Goal: Task Accomplishment & Management: Complete application form

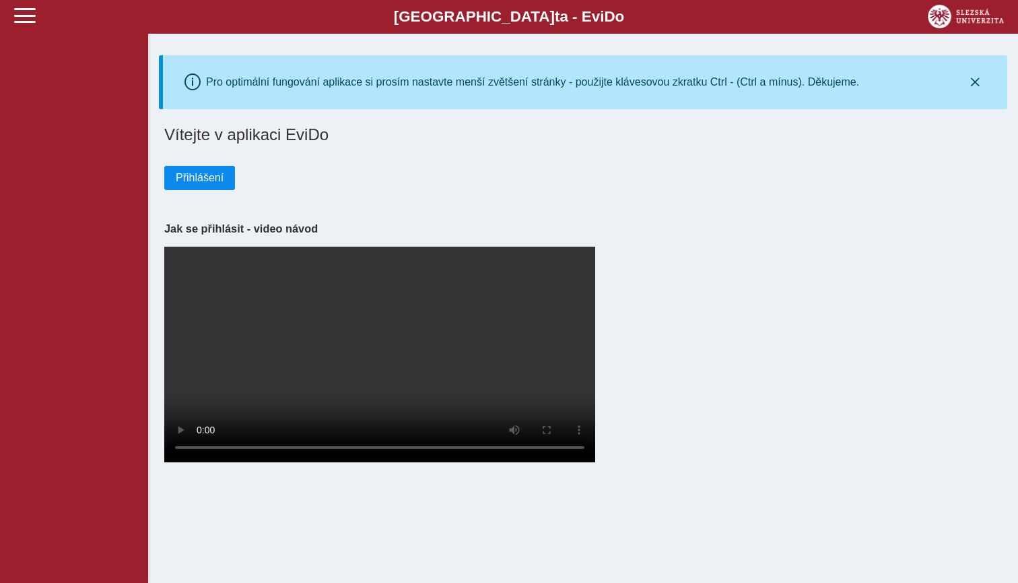
click at [207, 176] on span "Přihlášení" at bounding box center [200, 178] width 48 height 12
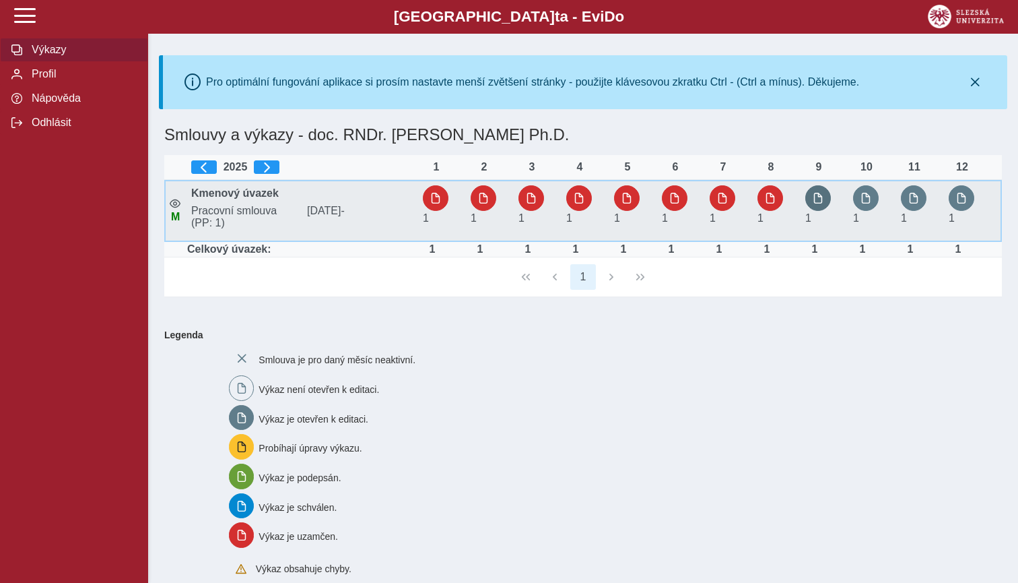
click at [816, 199] on span "button" at bounding box center [818, 198] width 11 height 11
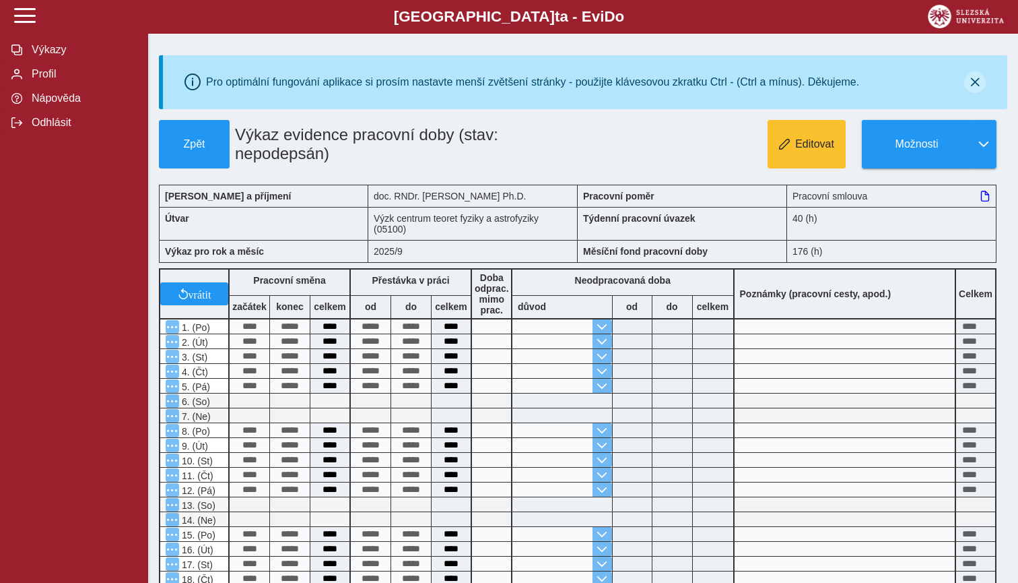
click at [979, 79] on icon "button" at bounding box center [975, 82] width 11 height 11
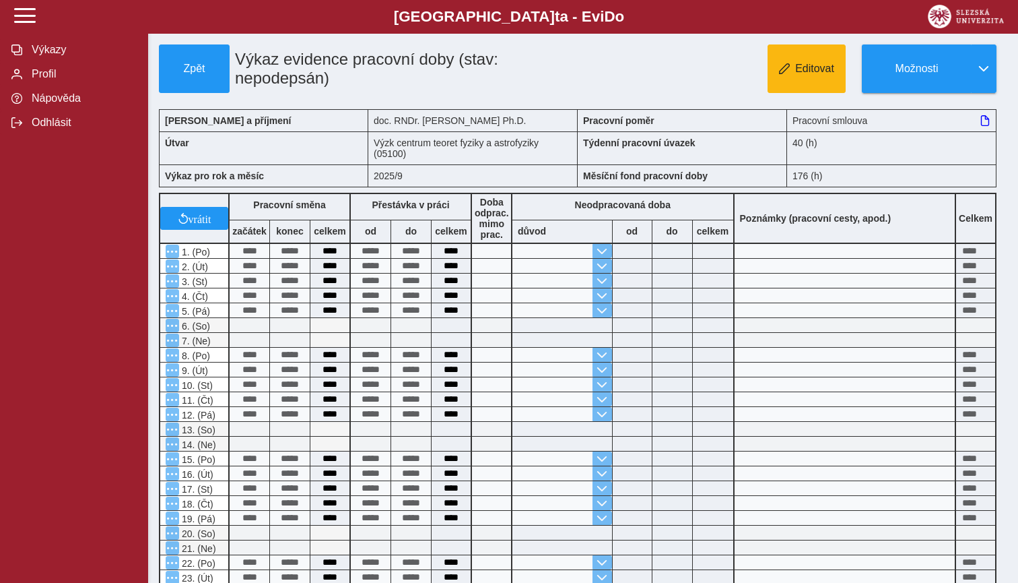
click at [814, 73] on span "Editovat" at bounding box center [814, 69] width 39 height 12
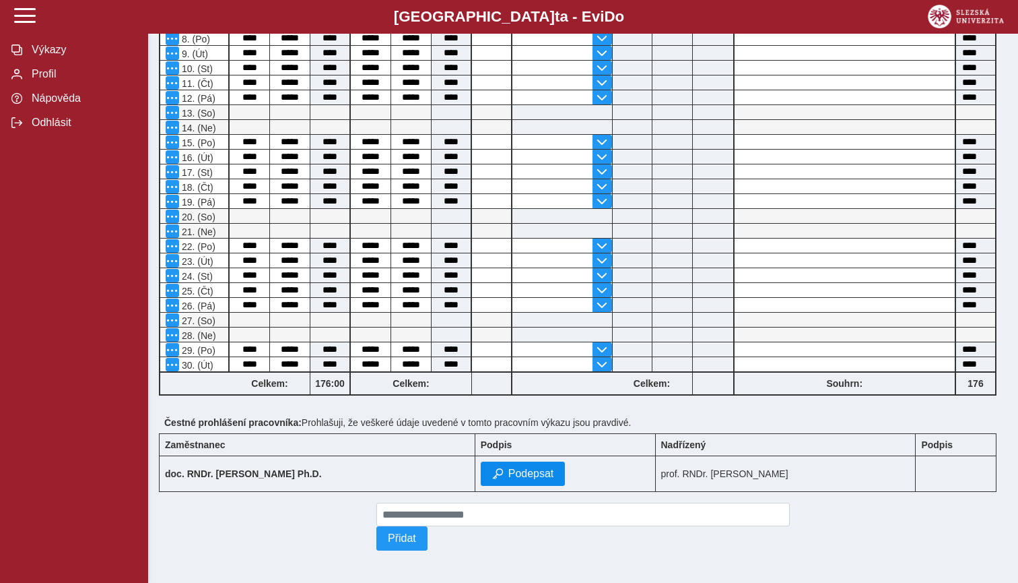
scroll to position [325, 0]
click at [509, 469] on span "Podepsat" at bounding box center [532, 473] width 46 height 12
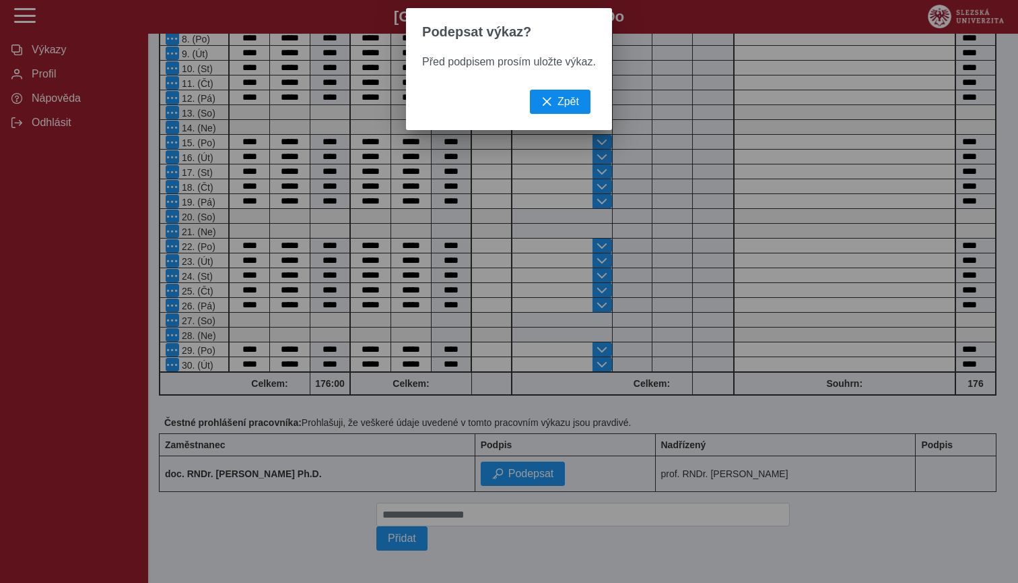
click at [559, 108] on button "Zpět" at bounding box center [560, 102] width 61 height 24
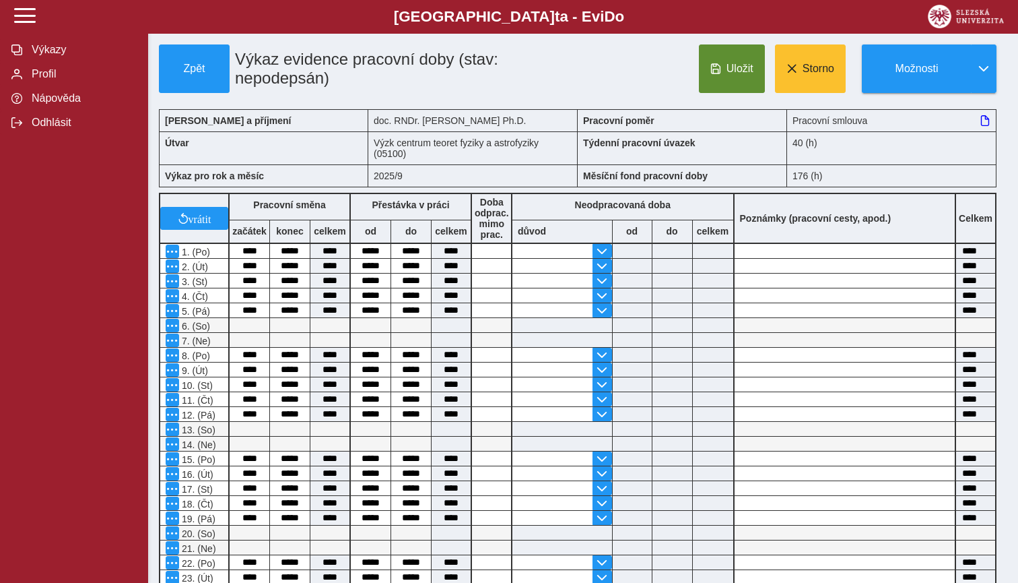
scroll to position [0, 0]
click at [725, 75] on button "Uložit" at bounding box center [732, 68] width 66 height 48
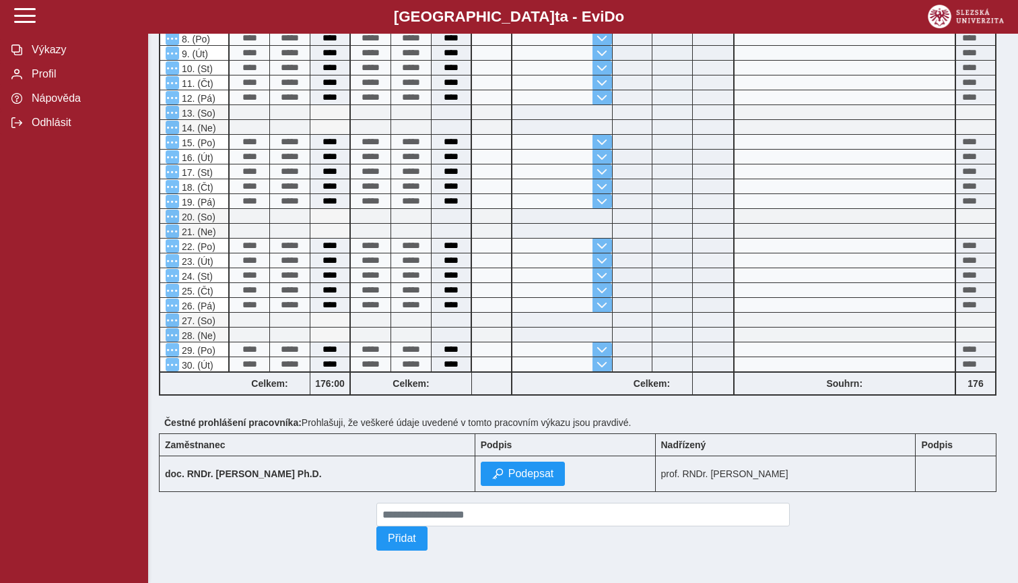
scroll to position [325, 0]
click at [509, 470] on span "Podepsat" at bounding box center [532, 473] width 46 height 12
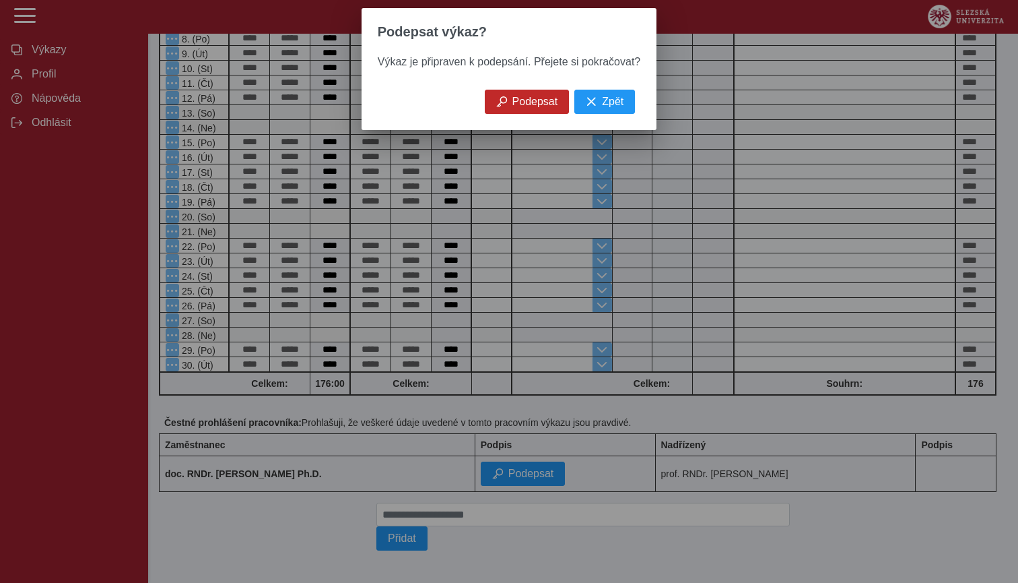
click at [527, 104] on span "Podepsat" at bounding box center [536, 102] width 46 height 12
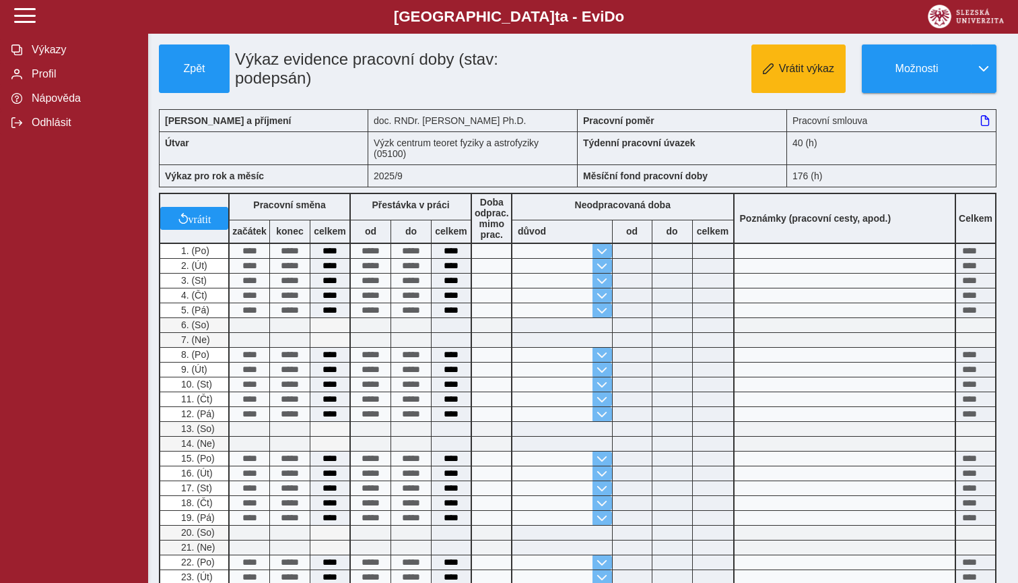
scroll to position [0, 0]
drag, startPoint x: 806, startPoint y: 67, endPoint x: 852, endPoint y: 211, distance: 151.4
click at [852, 211] on div "Zpět Výkaz evidence pracovní doby (stav: podepsán) Vrátit výkaz Možnosti Jméno …" at bounding box center [583, 488] width 849 height 888
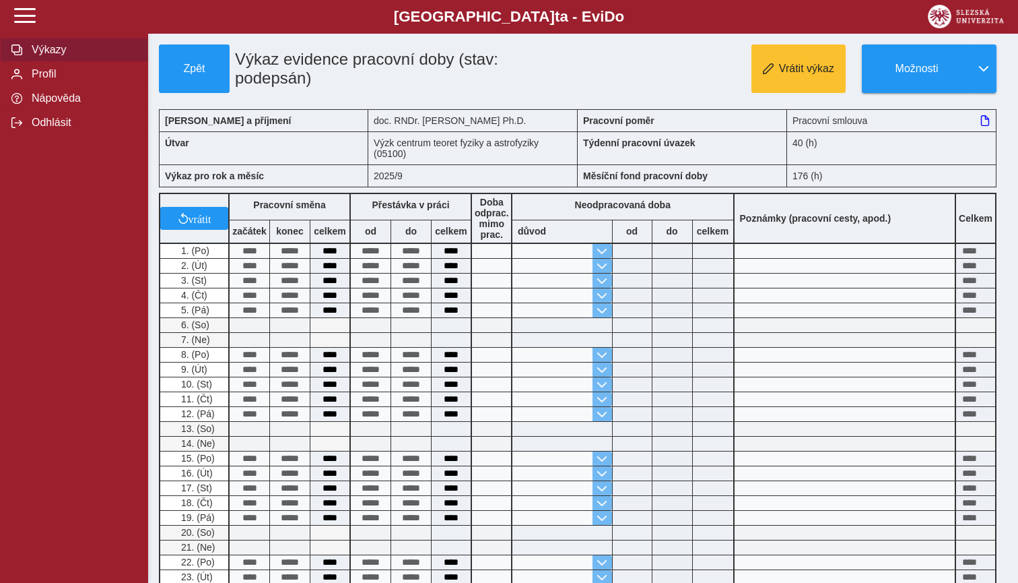
click at [34, 45] on span "Výkazy" at bounding box center [82, 50] width 109 height 12
